Goal: Information Seeking & Learning: Learn about a topic

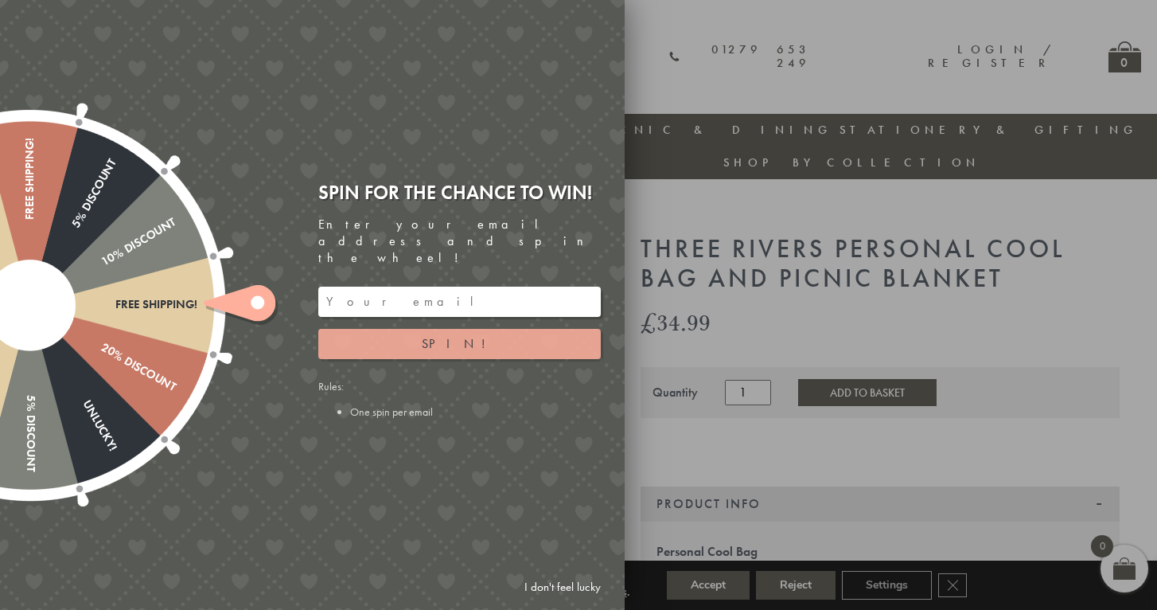
click at [488, 329] on button "Spin!" at bounding box center [459, 344] width 283 height 30
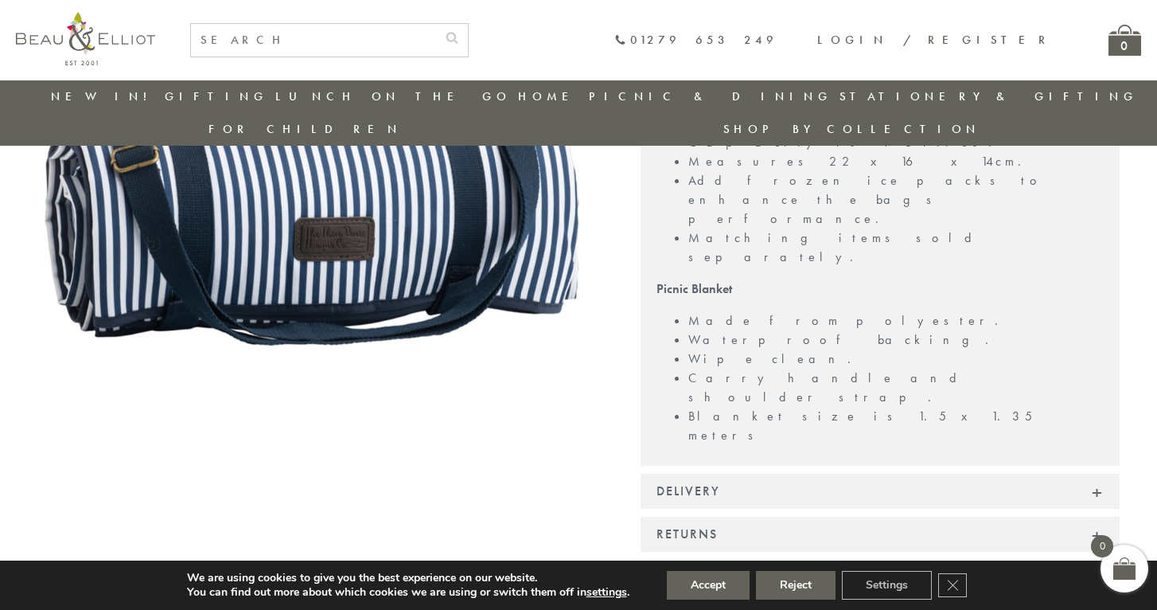
scroll to position [506, 0]
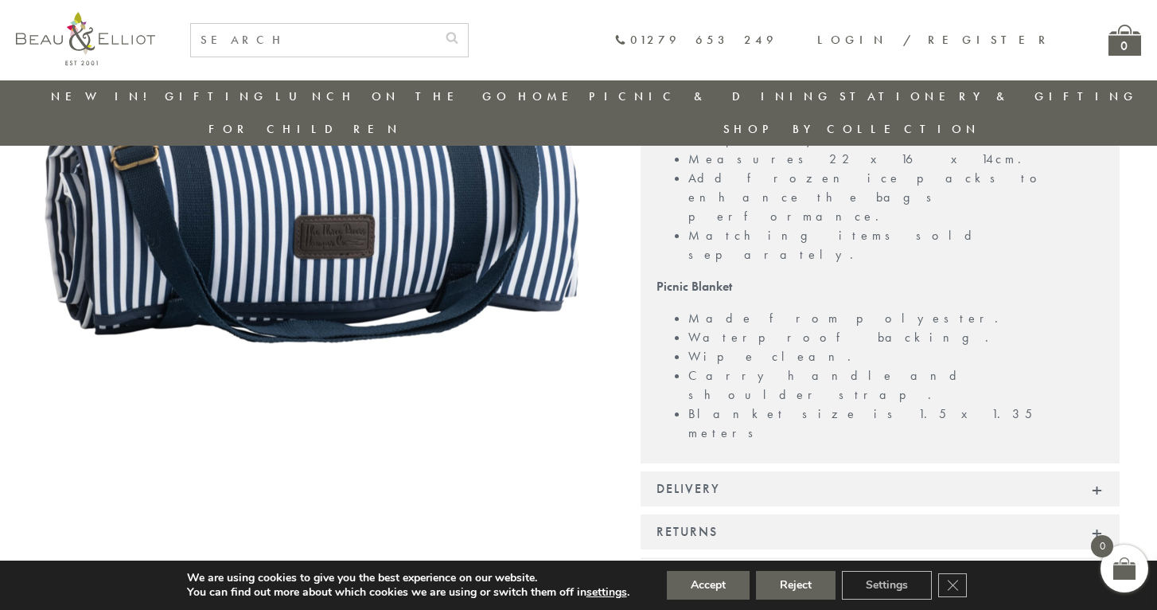
click at [876, 471] on div "Delivery" at bounding box center [880, 488] width 479 height 35
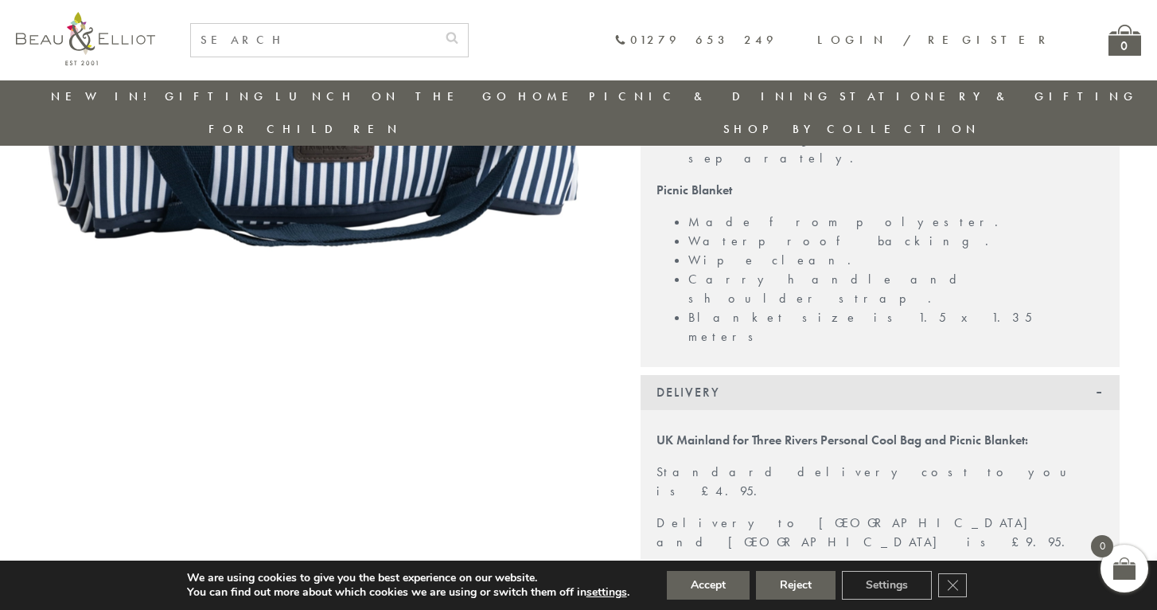
scroll to position [587, 0]
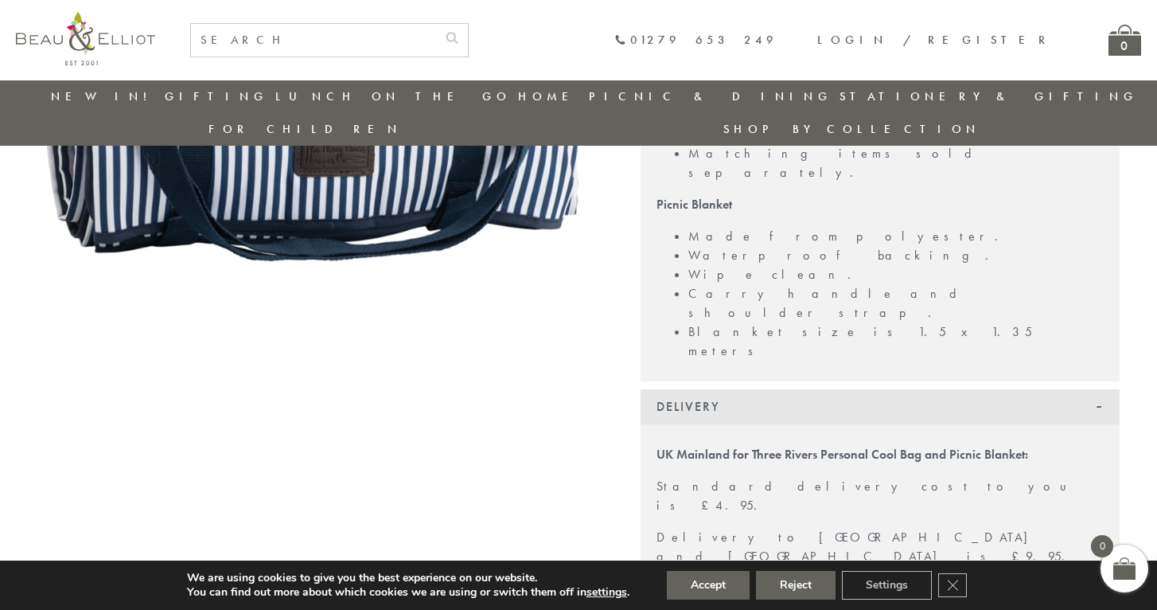
click at [843, 389] on div "Delivery" at bounding box center [880, 406] width 479 height 35
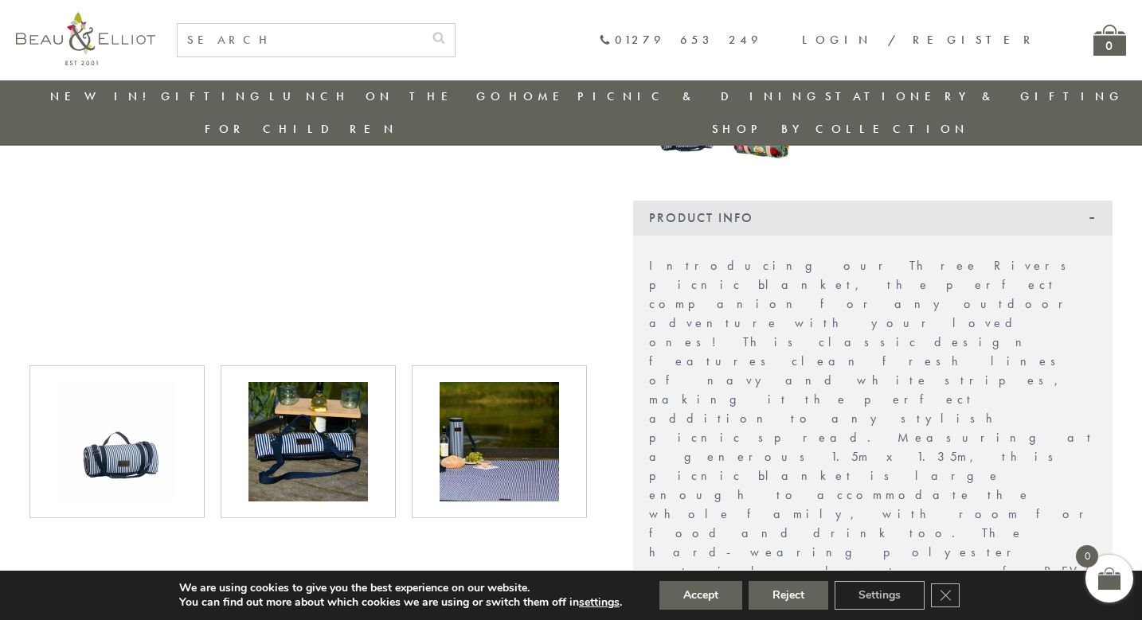
scroll to position [420, 0]
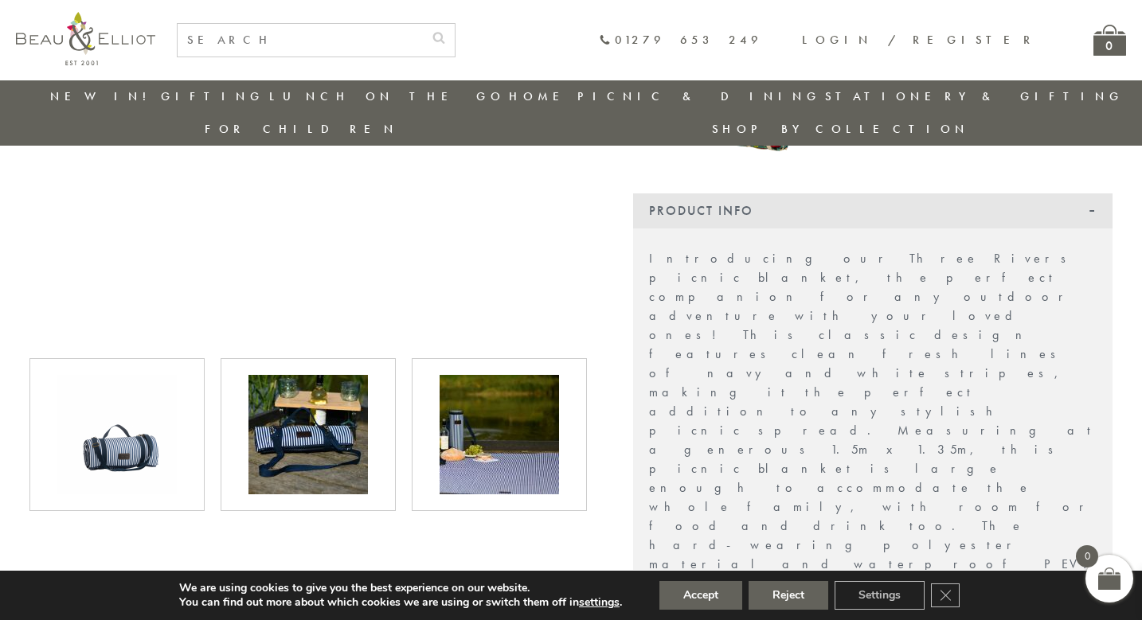
click at [450, 405] on img at bounding box center [498, 434] width 119 height 119
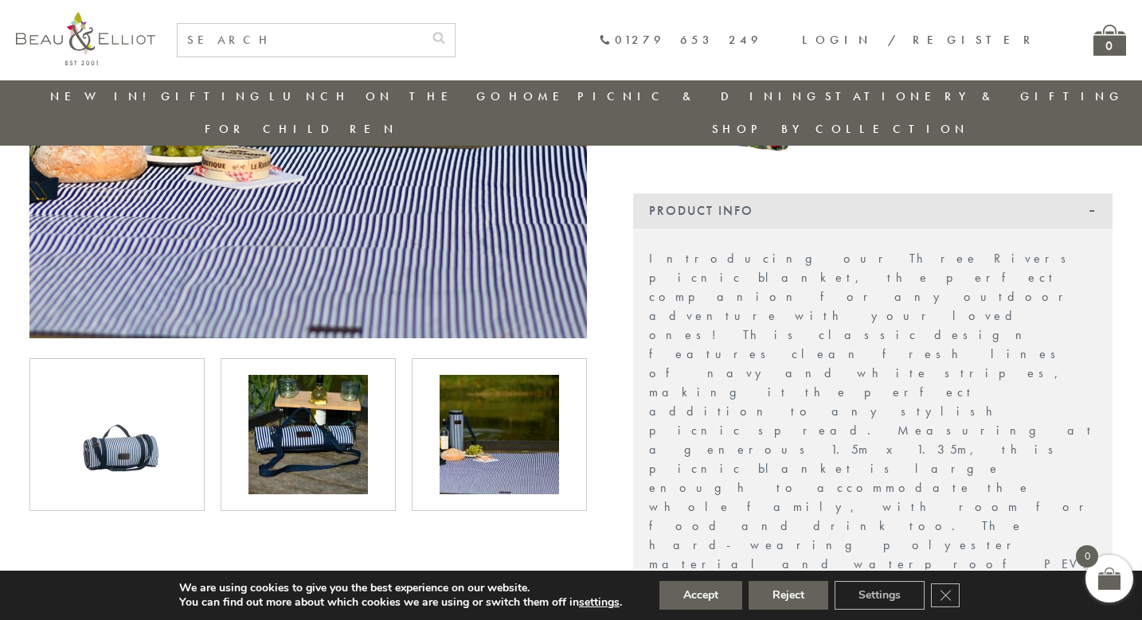
scroll to position [306, 0]
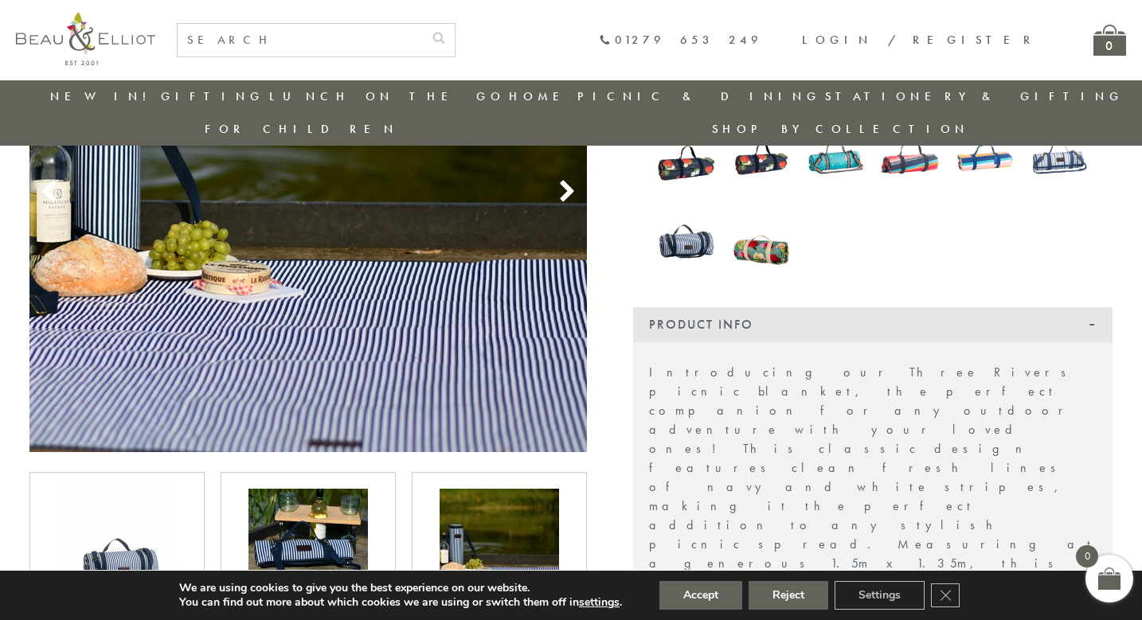
click at [331, 489] on img at bounding box center [307, 548] width 119 height 119
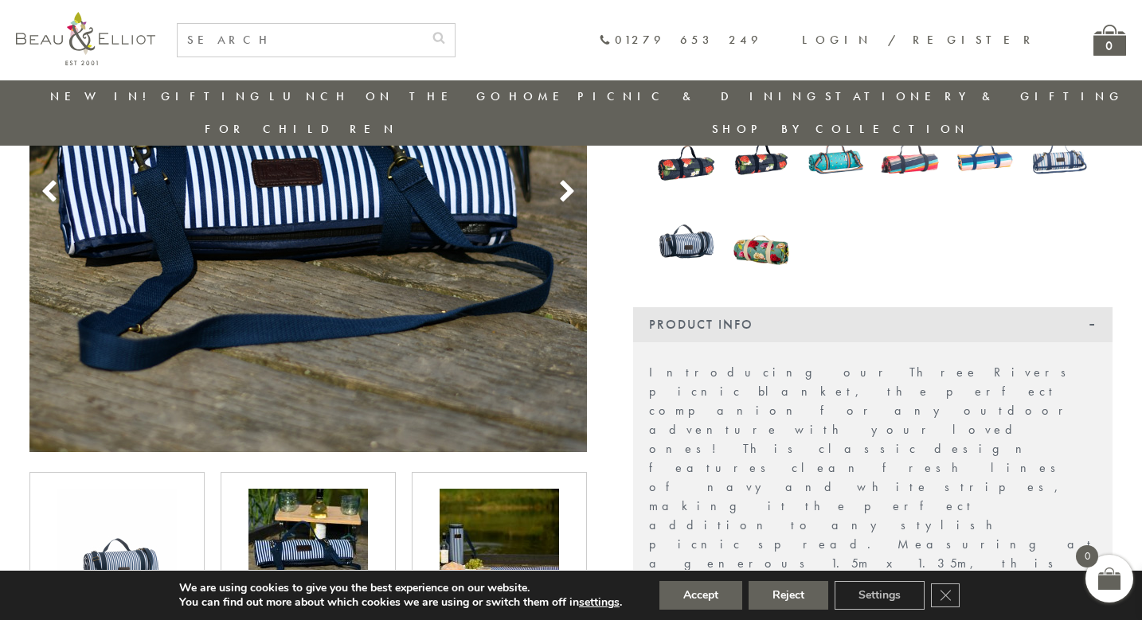
click at [197, 486] on div at bounding box center [116, 548] width 175 height 153
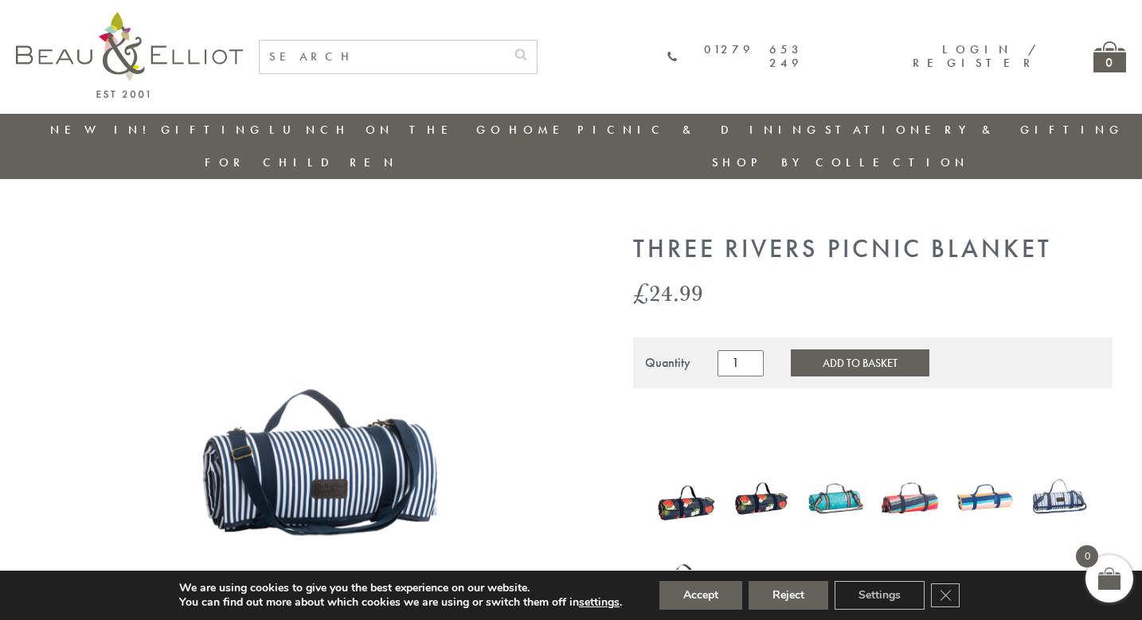
scroll to position [0, 0]
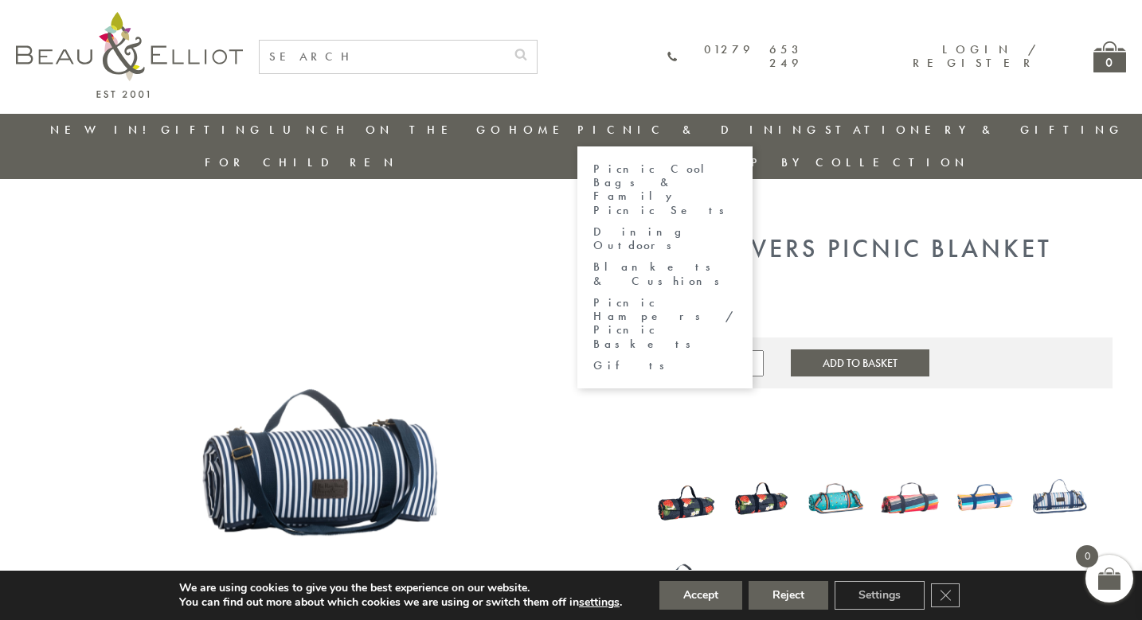
click at [593, 169] on link "Picnic Cool Bags & Family Picnic Sets" at bounding box center [664, 189] width 143 height 55
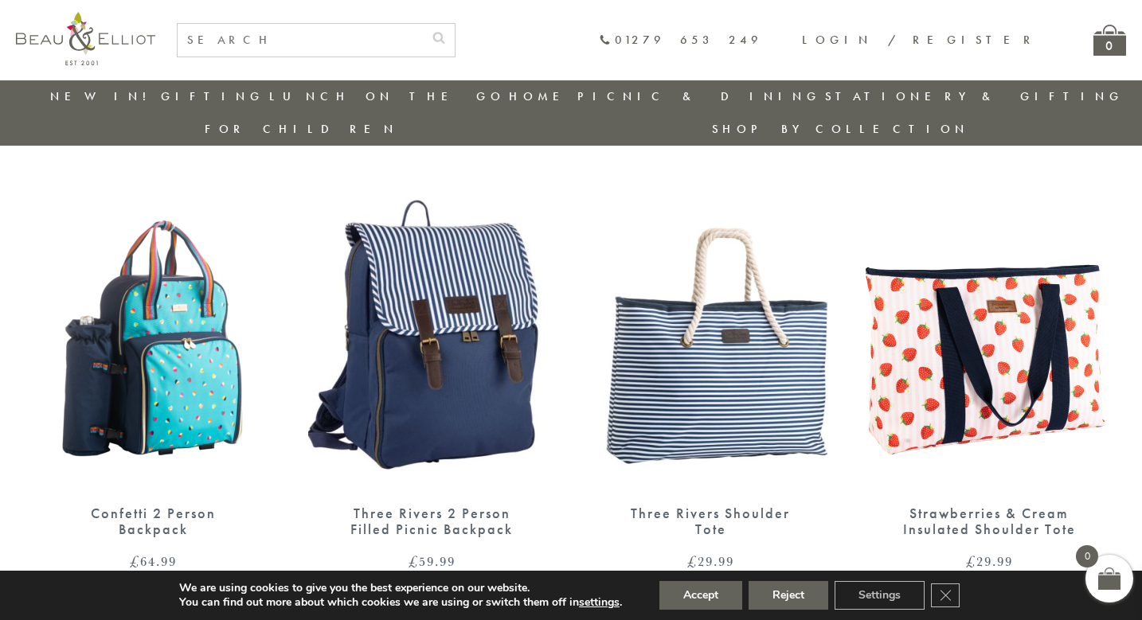
scroll to position [2012, 0]
